Goal: Find specific page/section: Find specific page/section

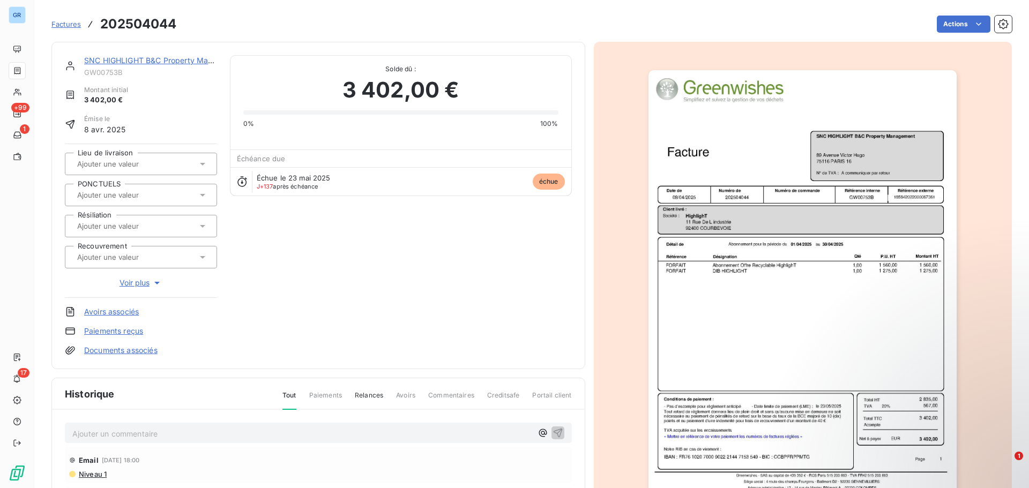
click at [60, 25] on span "Factures" at bounding box center [65, 24] width 29 height 9
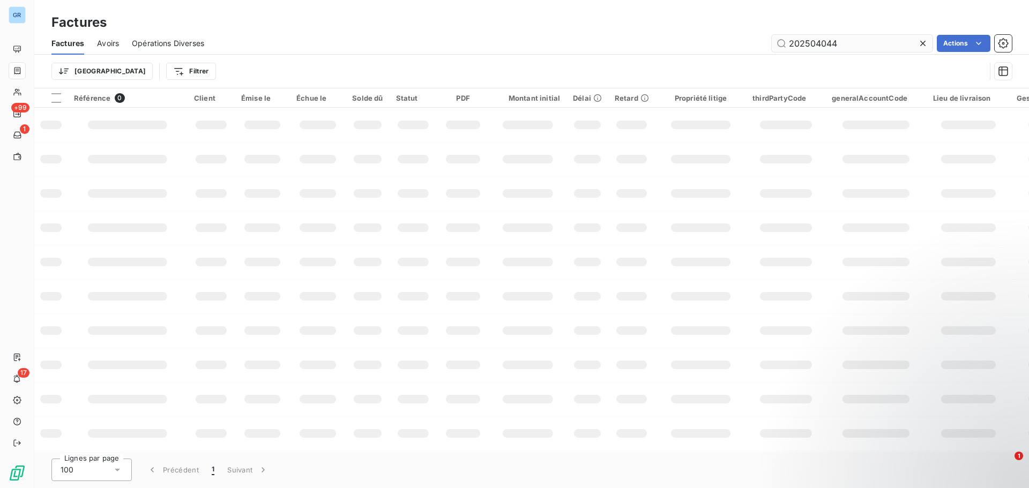
drag, startPoint x: 863, startPoint y: 43, endPoint x: 775, endPoint y: 42, distance: 87.9
click at [775, 42] on input "202504044" at bounding box center [852, 43] width 161 height 17
click at [881, 42] on input "202504044" at bounding box center [852, 43] width 161 height 17
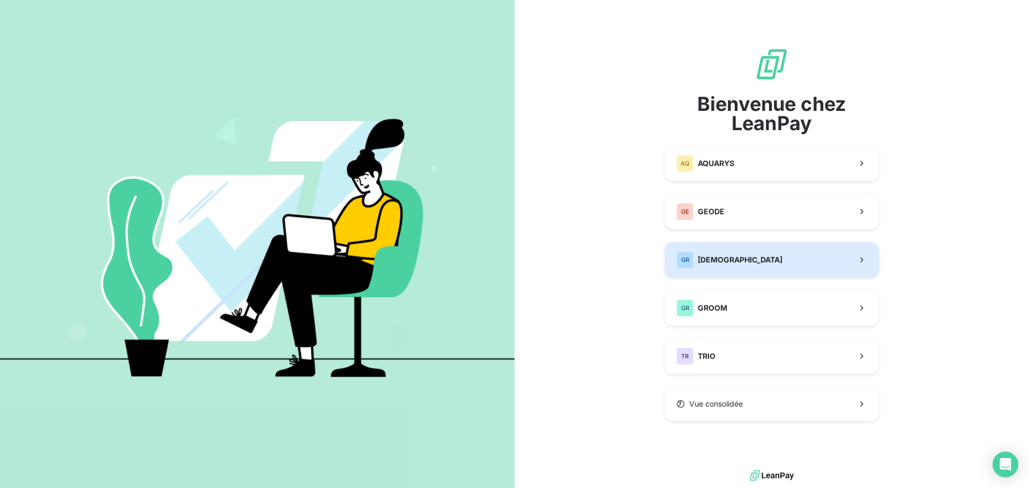
click at [774, 265] on button "GR GREENWISHES" at bounding box center [772, 259] width 214 height 35
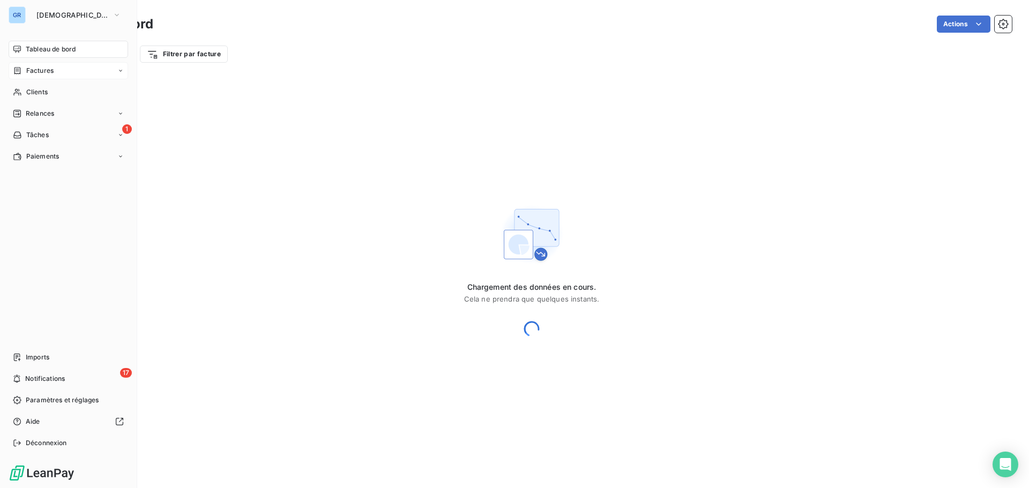
click at [24, 71] on div "Factures" at bounding box center [33, 71] width 41 height 10
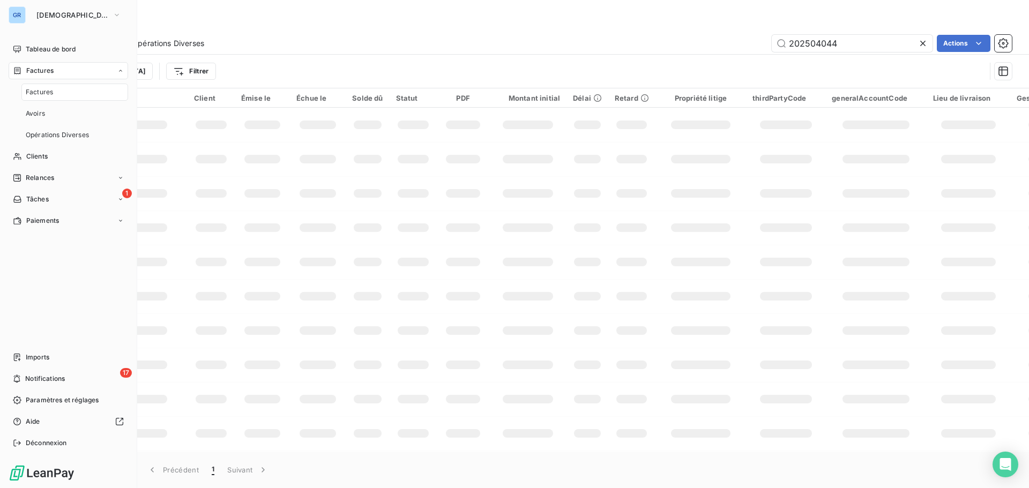
click at [56, 94] on div "Factures" at bounding box center [74, 92] width 107 height 17
click at [72, 92] on div "Factures" at bounding box center [74, 92] width 107 height 17
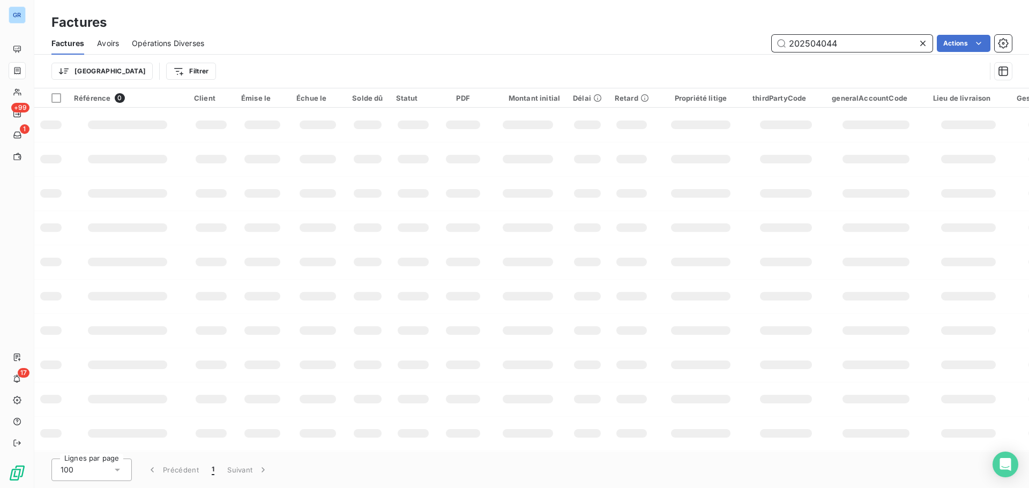
click at [864, 45] on input "202504044" at bounding box center [852, 43] width 161 height 17
drag, startPoint x: 839, startPoint y: 41, endPoint x: 752, endPoint y: 45, distance: 86.9
click at [752, 45] on div "202504044 Actions" at bounding box center [614, 43] width 795 height 17
paste input "text"
click at [849, 41] on input "text" at bounding box center [852, 43] width 161 height 17
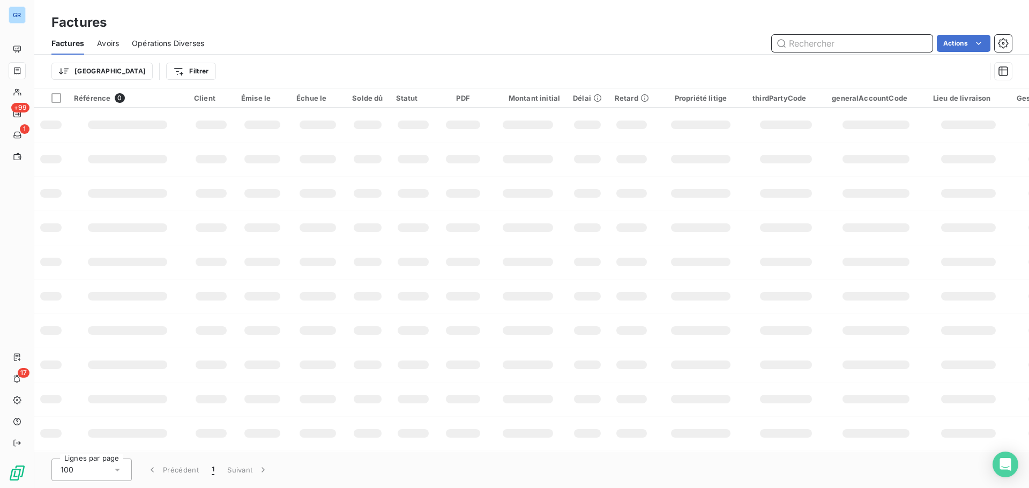
paste input "202510007"
type input "202510007"
click at [743, 41] on div "202510007 Actions" at bounding box center [614, 43] width 795 height 17
click at [849, 43] on input "202510007" at bounding box center [852, 43] width 161 height 17
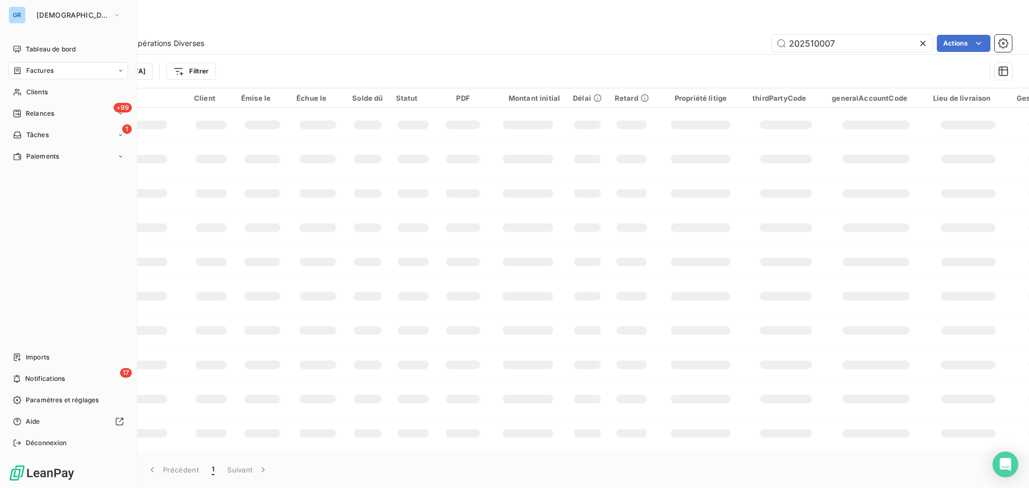
click at [87, 68] on div "Factures" at bounding box center [69, 70] width 120 height 17
click at [86, 94] on div "Factures" at bounding box center [74, 92] width 107 height 17
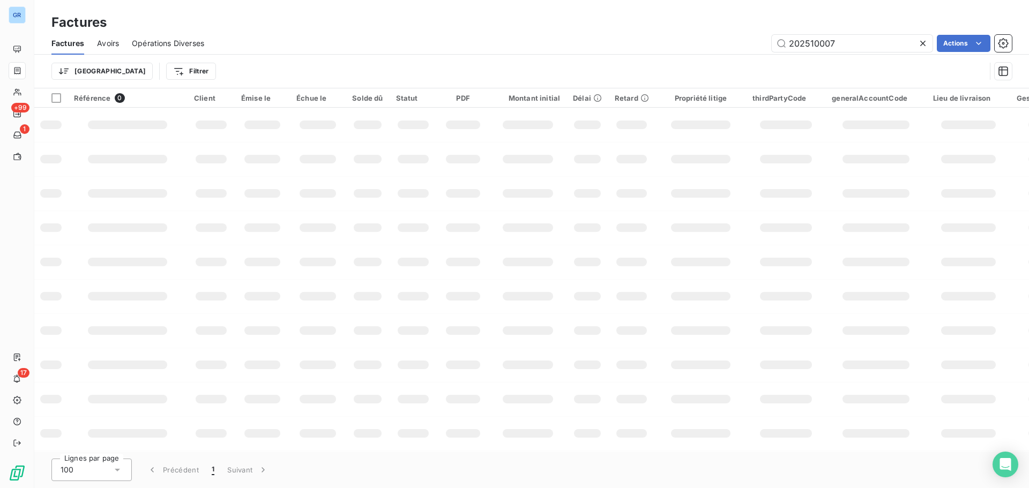
drag, startPoint x: 322, startPoint y: 39, endPoint x: 354, endPoint y: 37, distance: 32.8
click at [323, 39] on div "202510007 Actions" at bounding box center [614, 43] width 795 height 17
drag, startPoint x: 848, startPoint y: 45, endPoint x: 755, endPoint y: 40, distance: 92.9
click at [755, 40] on div "202510007 Actions" at bounding box center [614, 43] width 795 height 17
click at [856, 41] on input "202510007" at bounding box center [852, 43] width 161 height 17
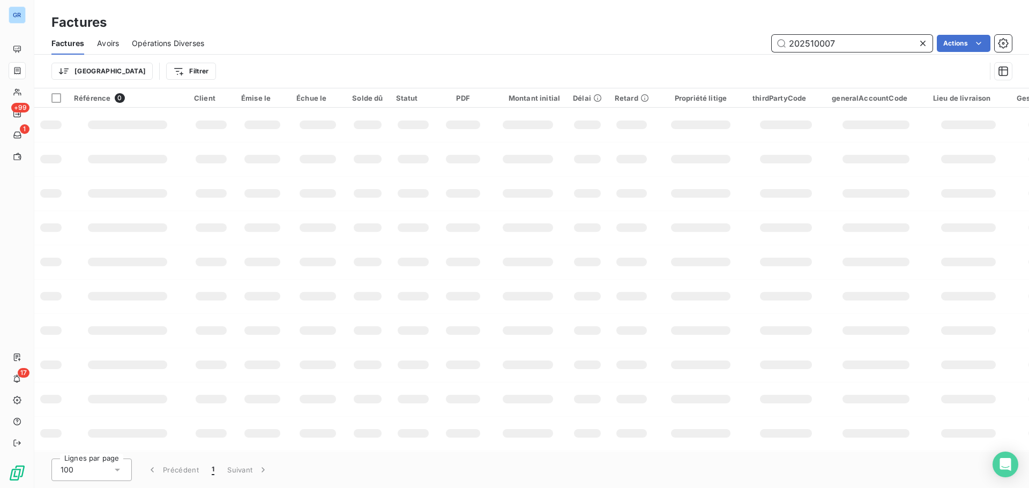
click at [856, 41] on input "202510007" at bounding box center [852, 43] width 161 height 17
paste input "08988"
type input "202508988"
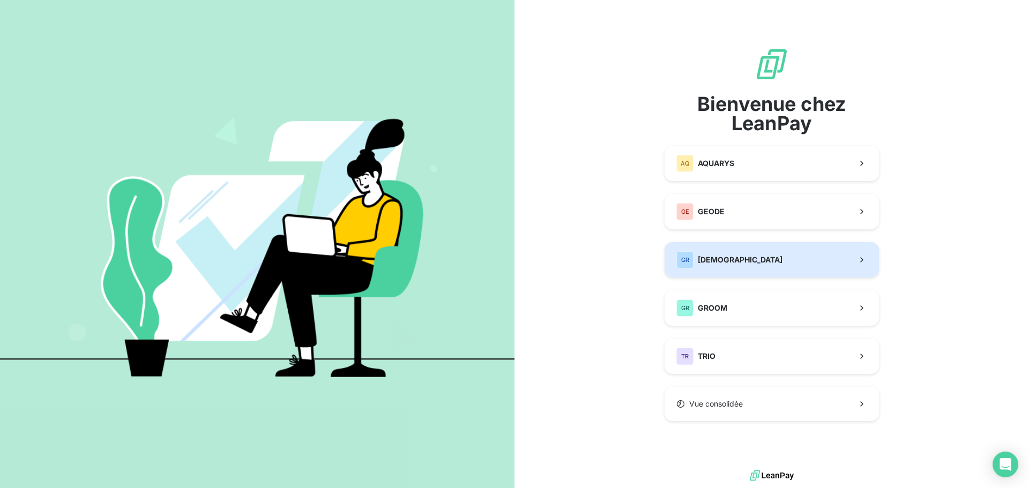
click at [772, 257] on button "GR GREENWISHES" at bounding box center [772, 259] width 214 height 35
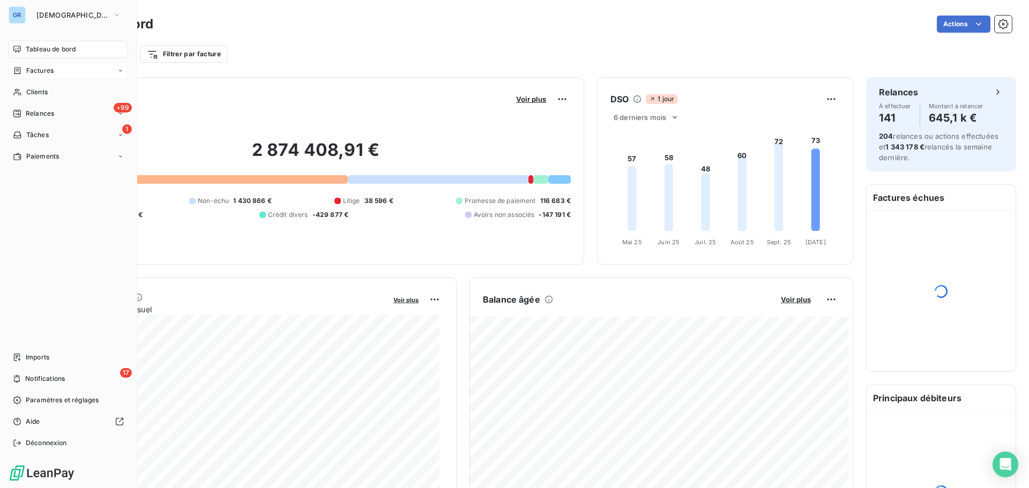
click at [46, 70] on span "Factures" at bounding box center [39, 71] width 27 height 10
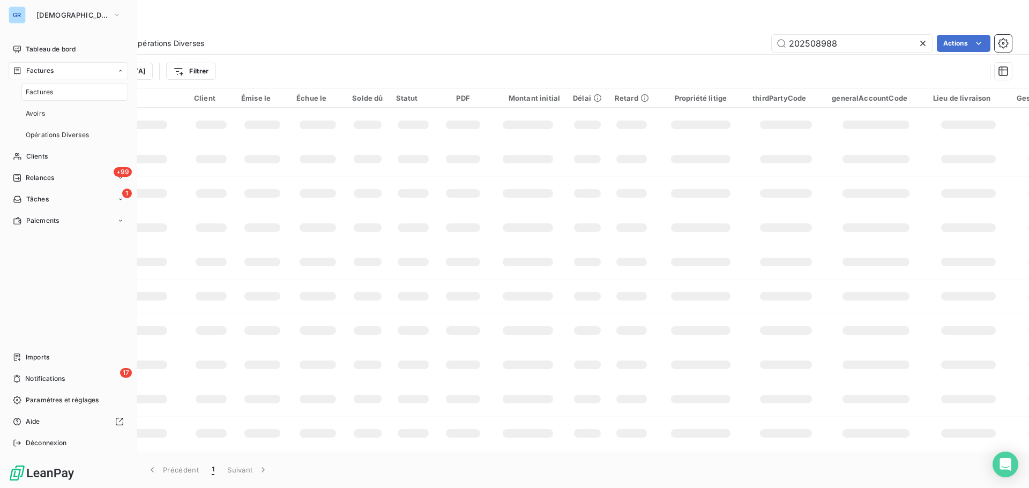
click at [62, 93] on div "Factures" at bounding box center [74, 92] width 107 height 17
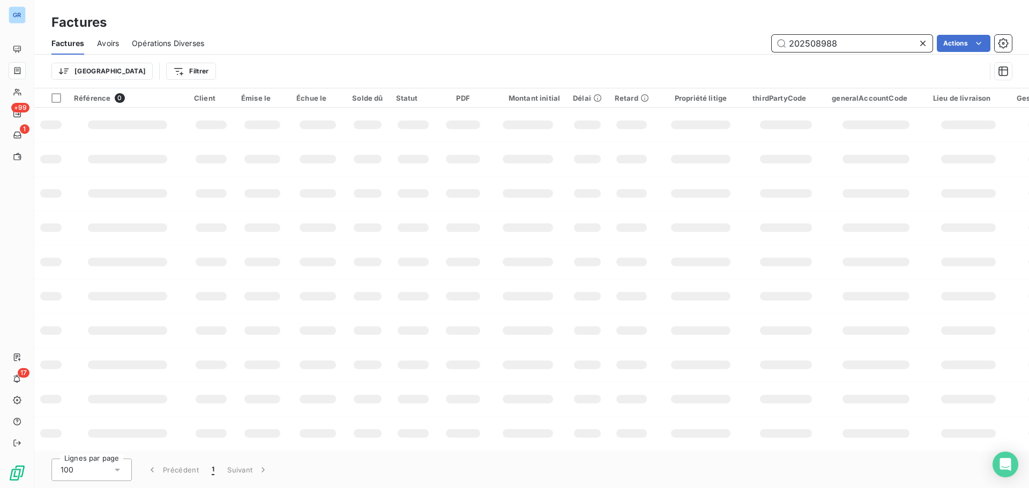
drag, startPoint x: 859, startPoint y: 43, endPoint x: 724, endPoint y: 44, distance: 134.6
click at [724, 44] on div "202508988 Actions" at bounding box center [614, 43] width 795 height 17
paste input "4044"
type input "202504044"
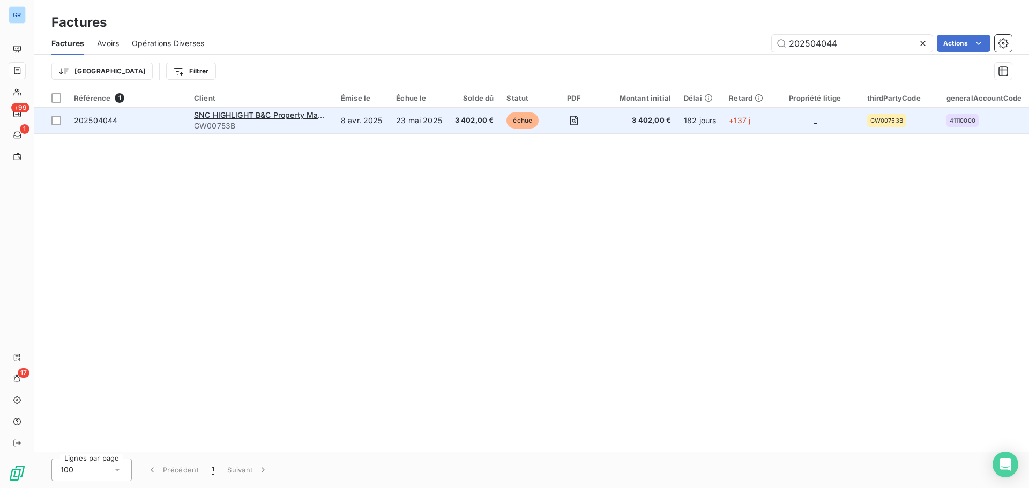
click at [434, 123] on td "23 mai 2025" at bounding box center [419, 121] width 59 height 26
